Goal: Information Seeking & Learning: Understand process/instructions

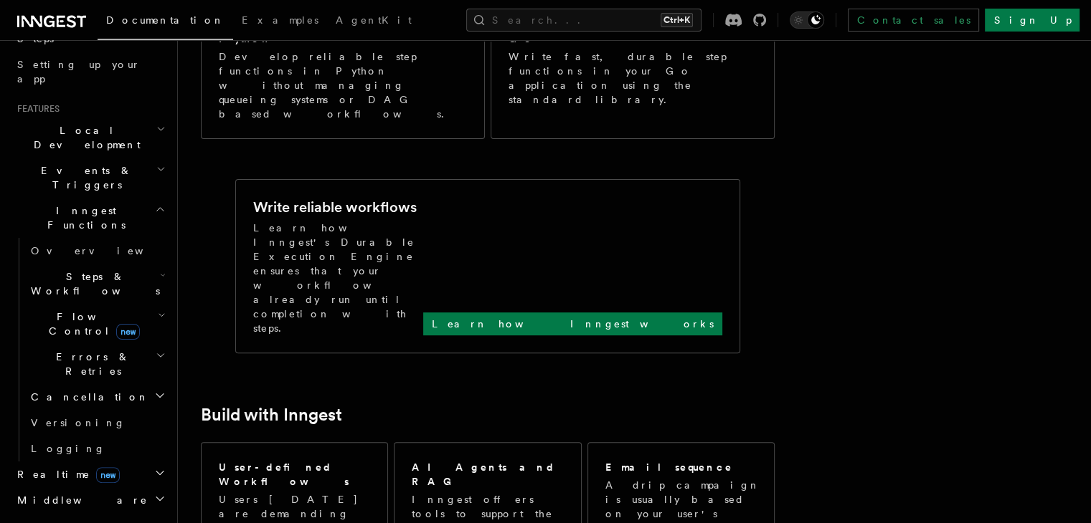
scroll to position [284, 0]
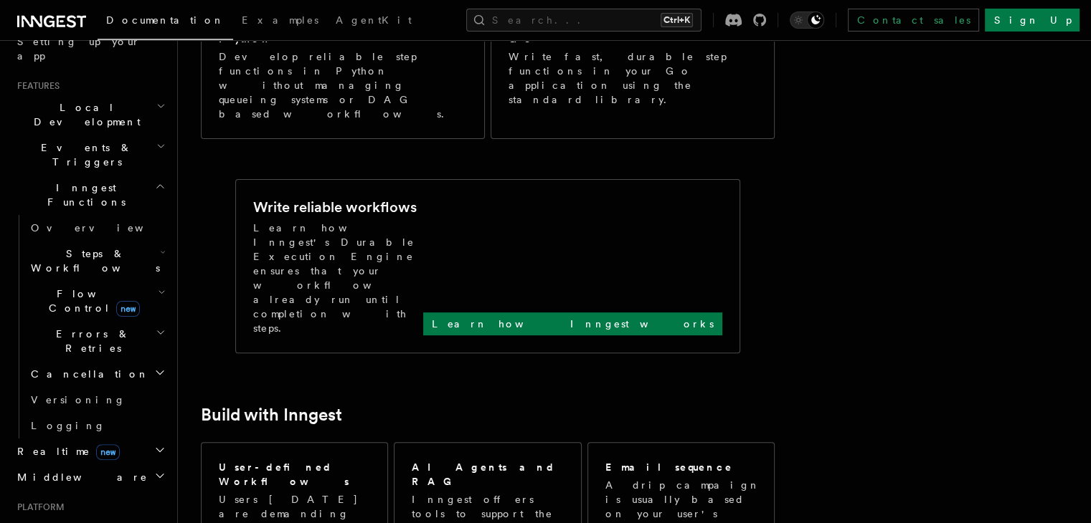
click at [51, 522] on span "Deployment" at bounding box center [52, 529] width 83 height 14
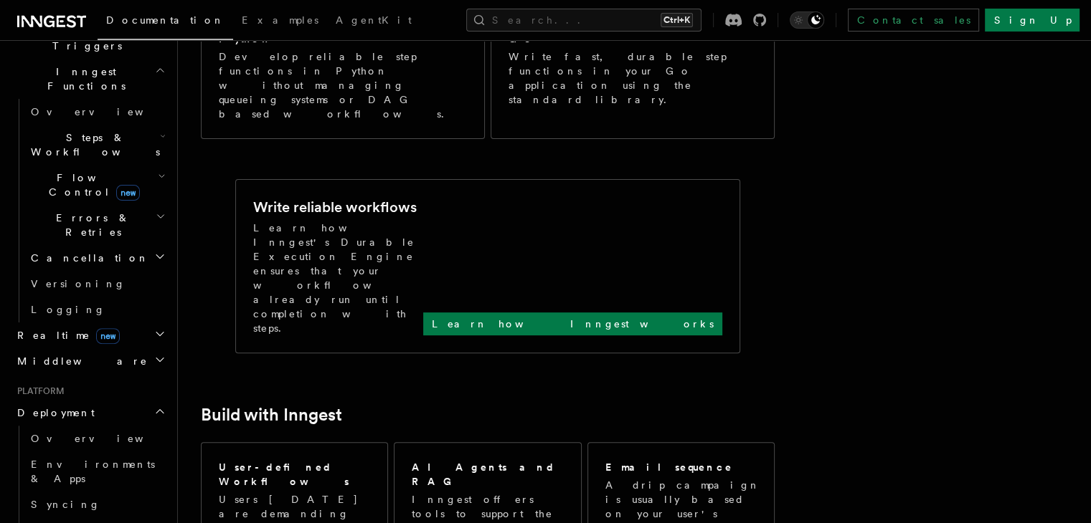
scroll to position [404, 0]
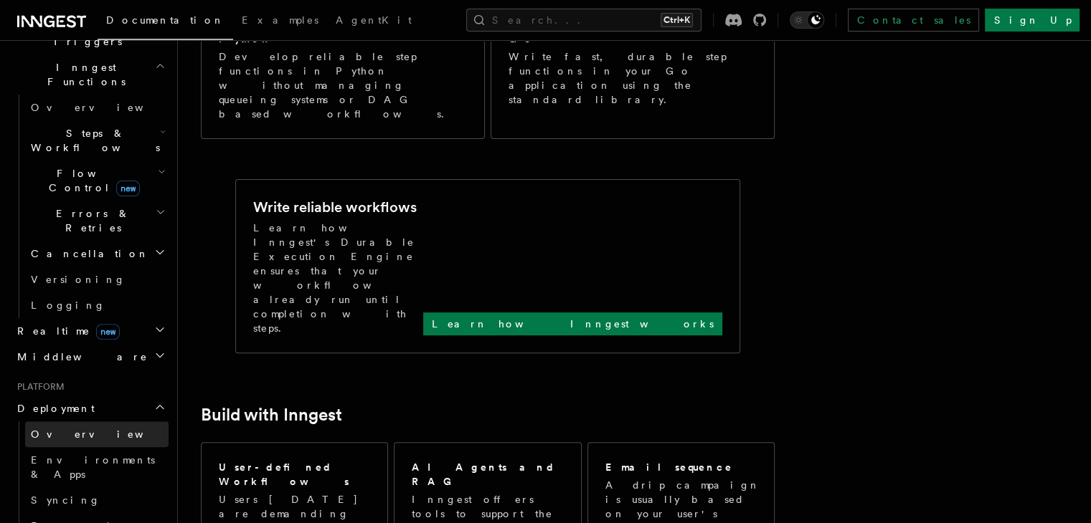
click at [36, 429] on span "Overview" at bounding box center [105, 434] width 148 height 11
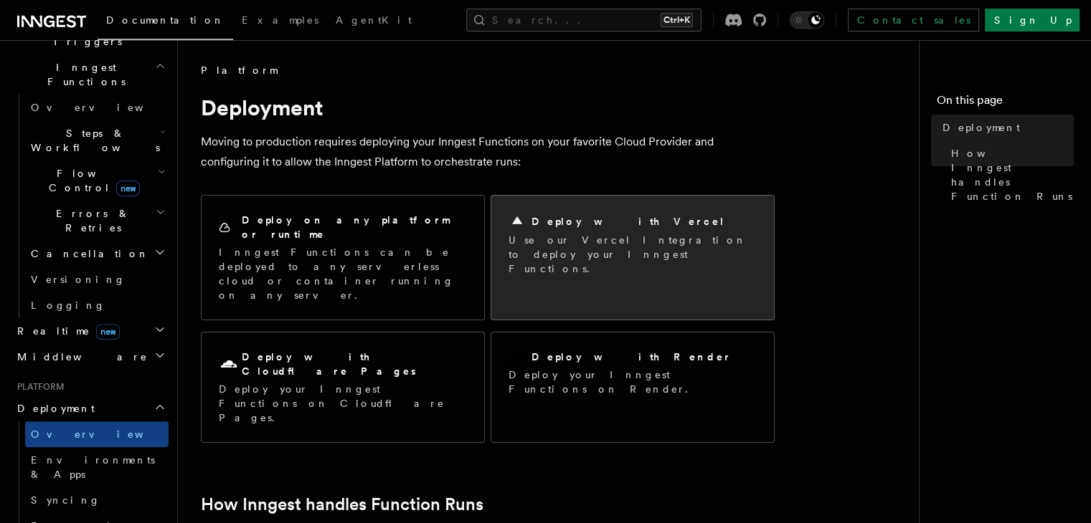
click at [568, 224] on h2 "Deploy with Vercel" at bounding box center [628, 221] width 194 height 14
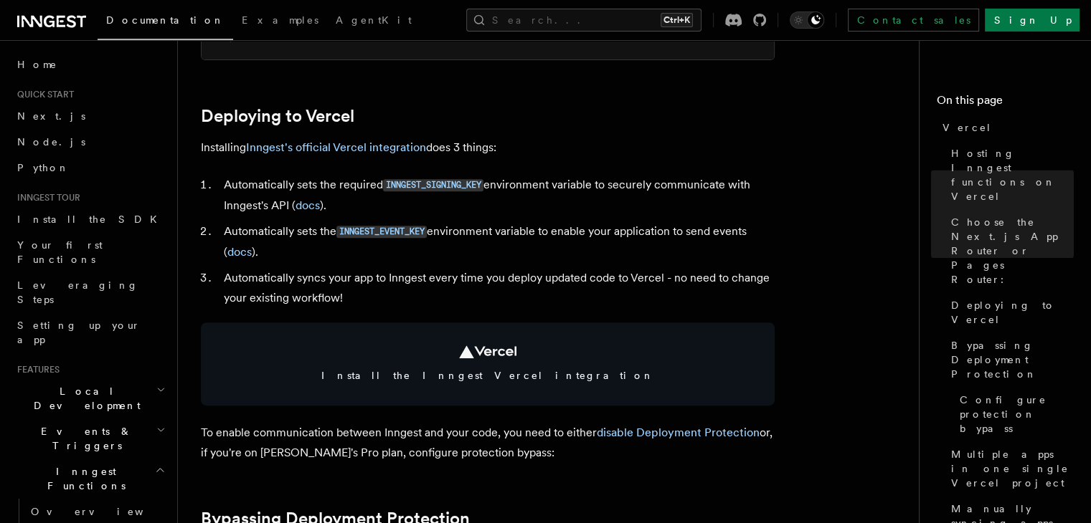
scroll to position [611, 0]
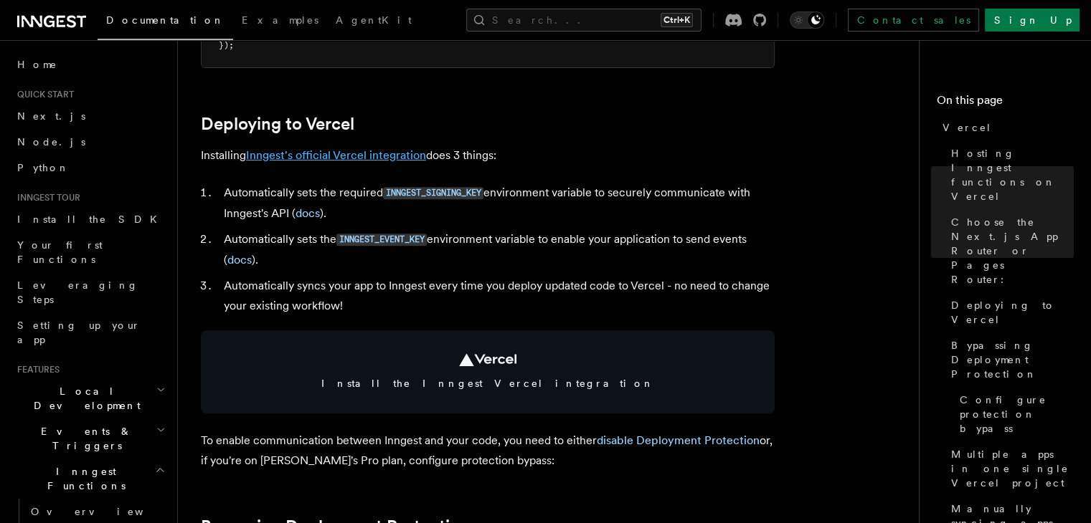
click at [376, 153] on link "Inngest's official Vercel integration" at bounding box center [336, 155] width 180 height 14
